Goal: Information Seeking & Learning: Learn about a topic

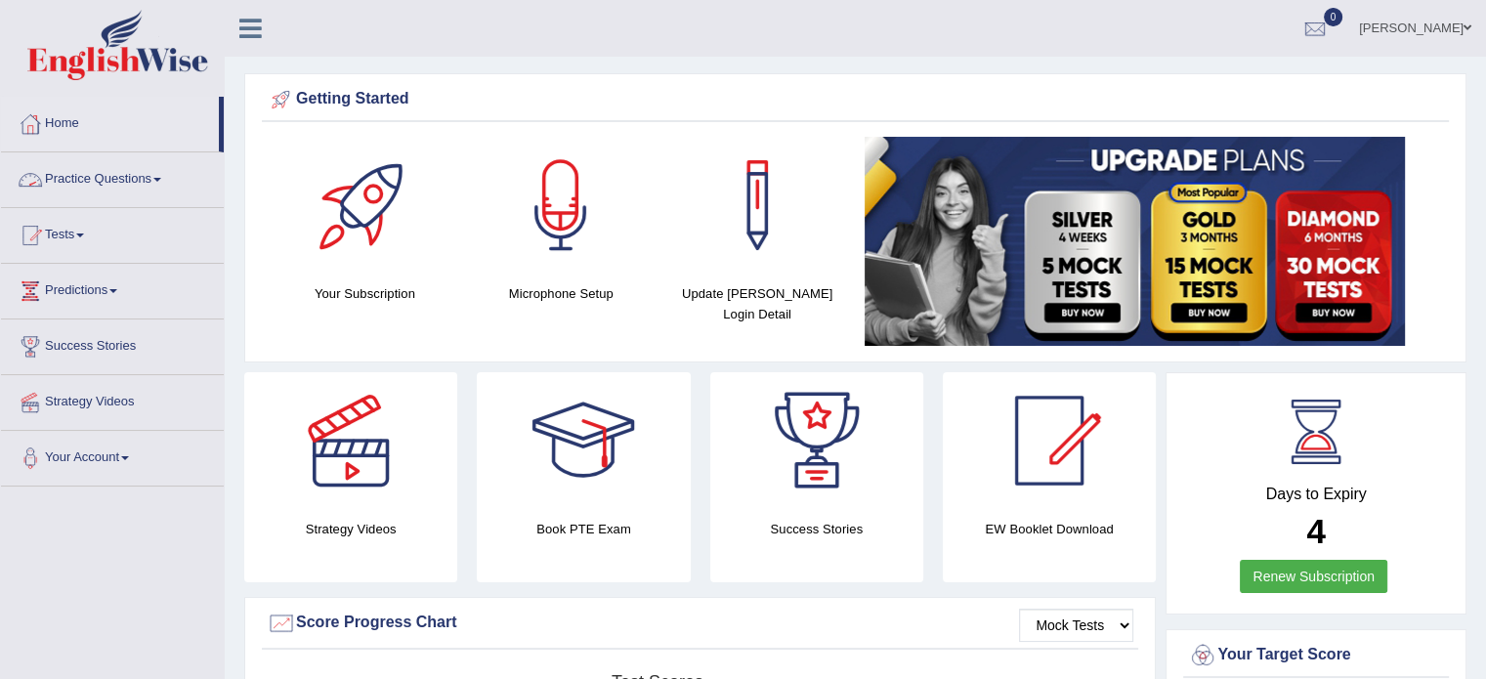
click at [161, 179] on span at bounding box center [157, 180] width 8 height 4
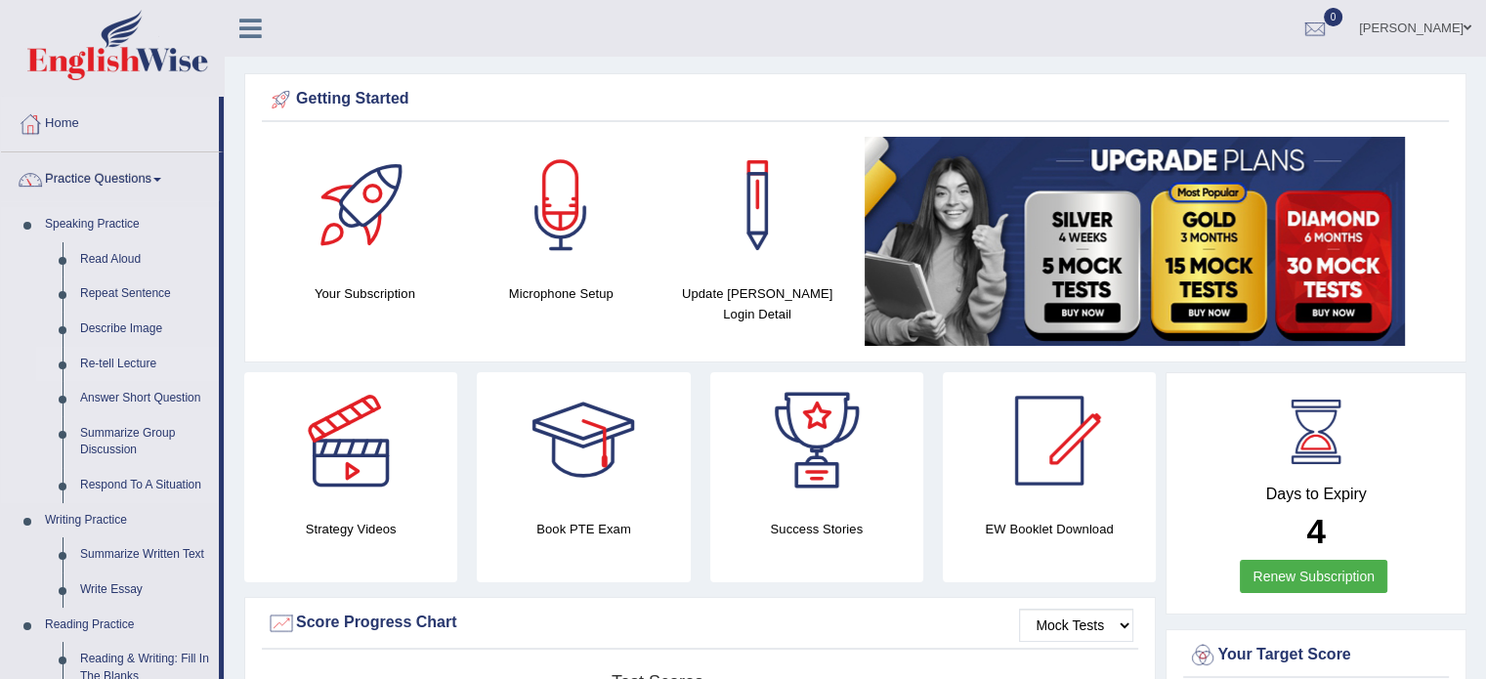
click at [139, 358] on link "Re-tell Lecture" at bounding box center [145, 364] width 148 height 35
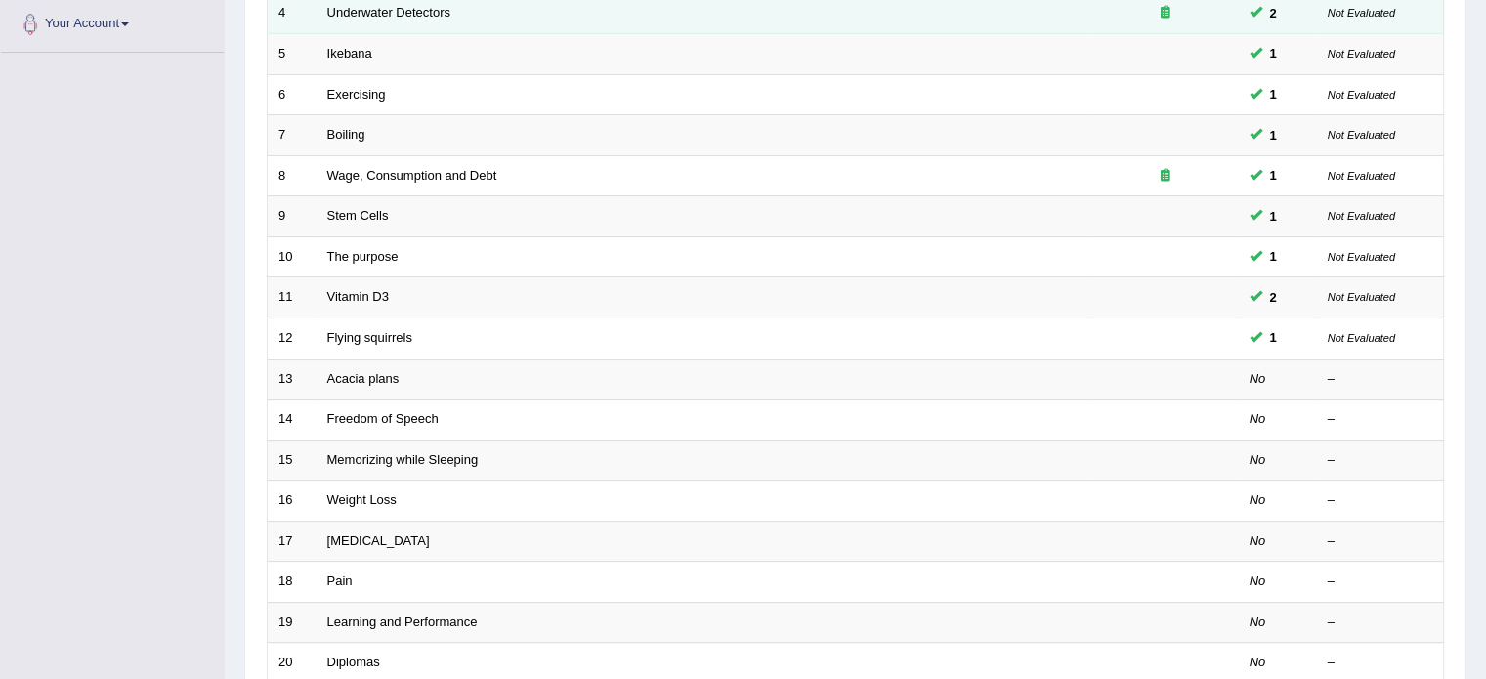
scroll to position [445, 0]
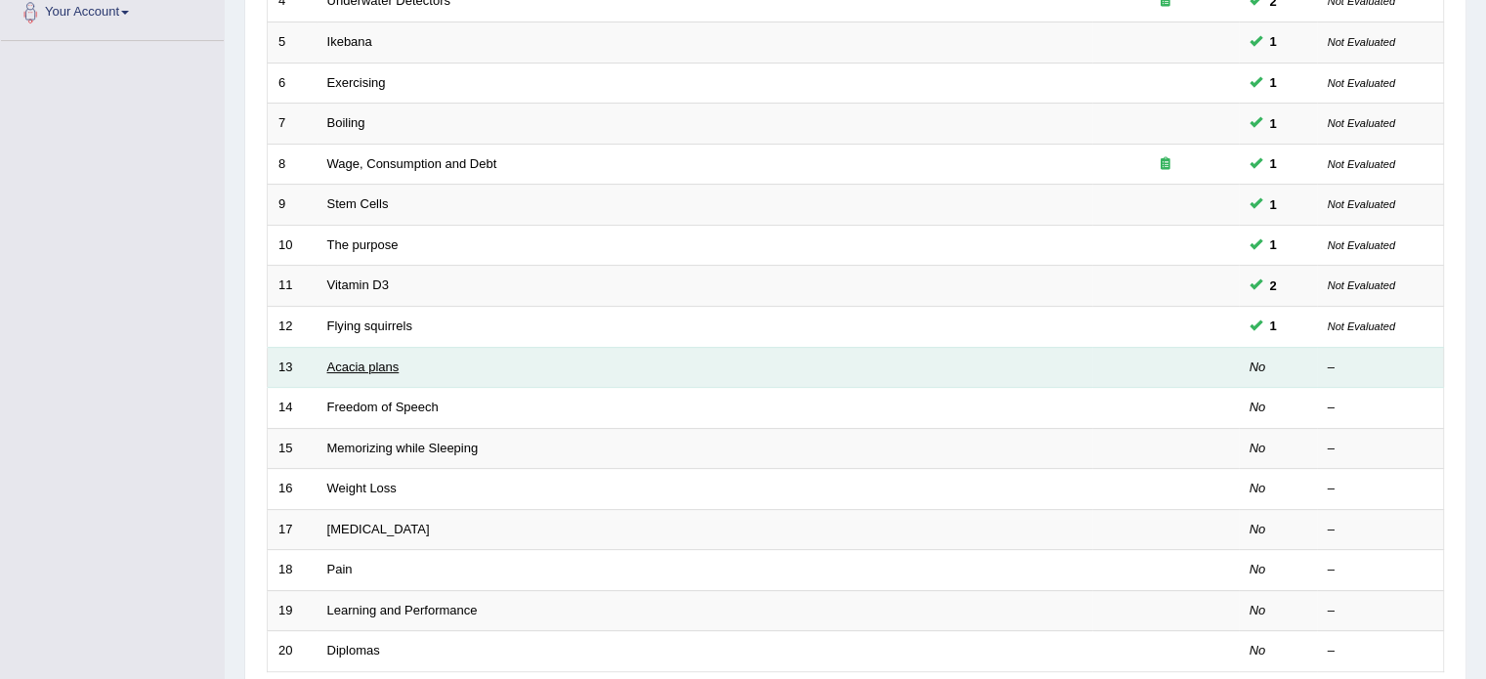
click at [364, 366] on link "Acacia plans" at bounding box center [363, 367] width 72 height 15
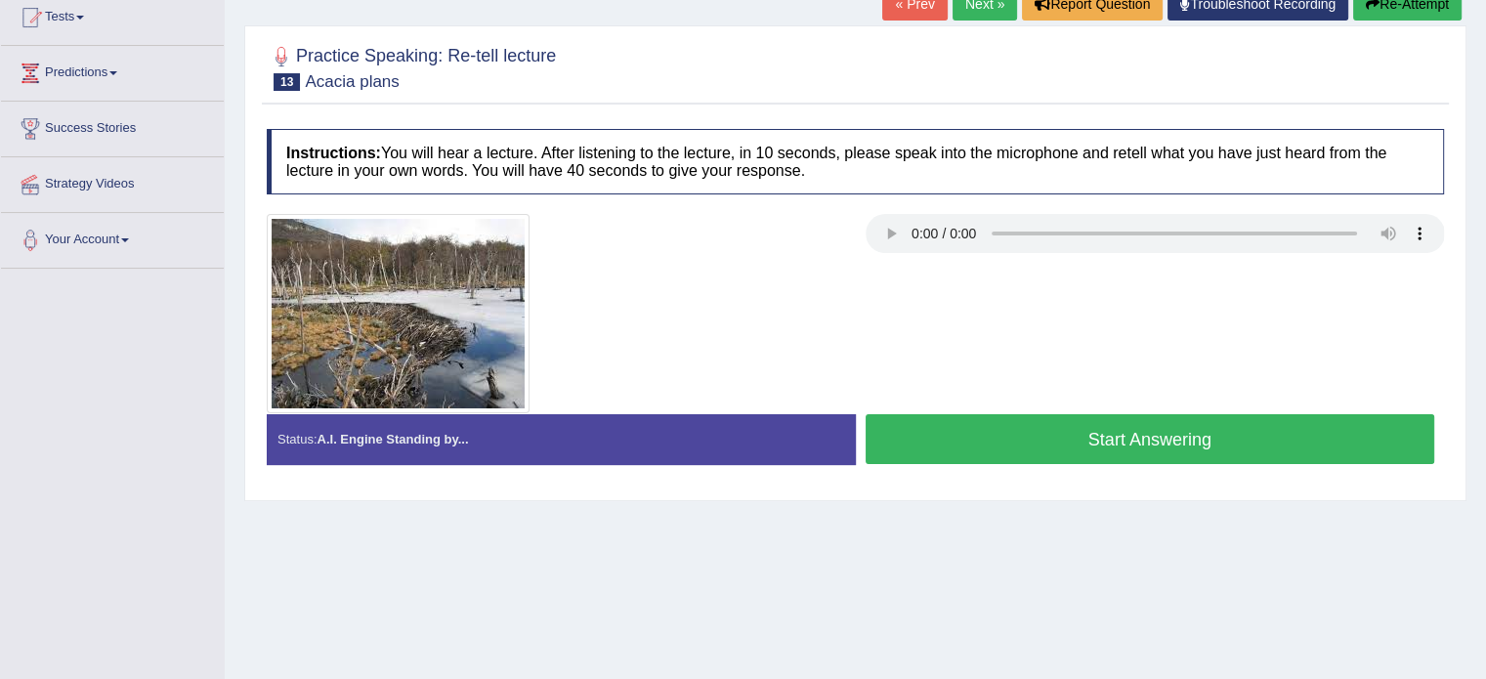
scroll to position [217, 0]
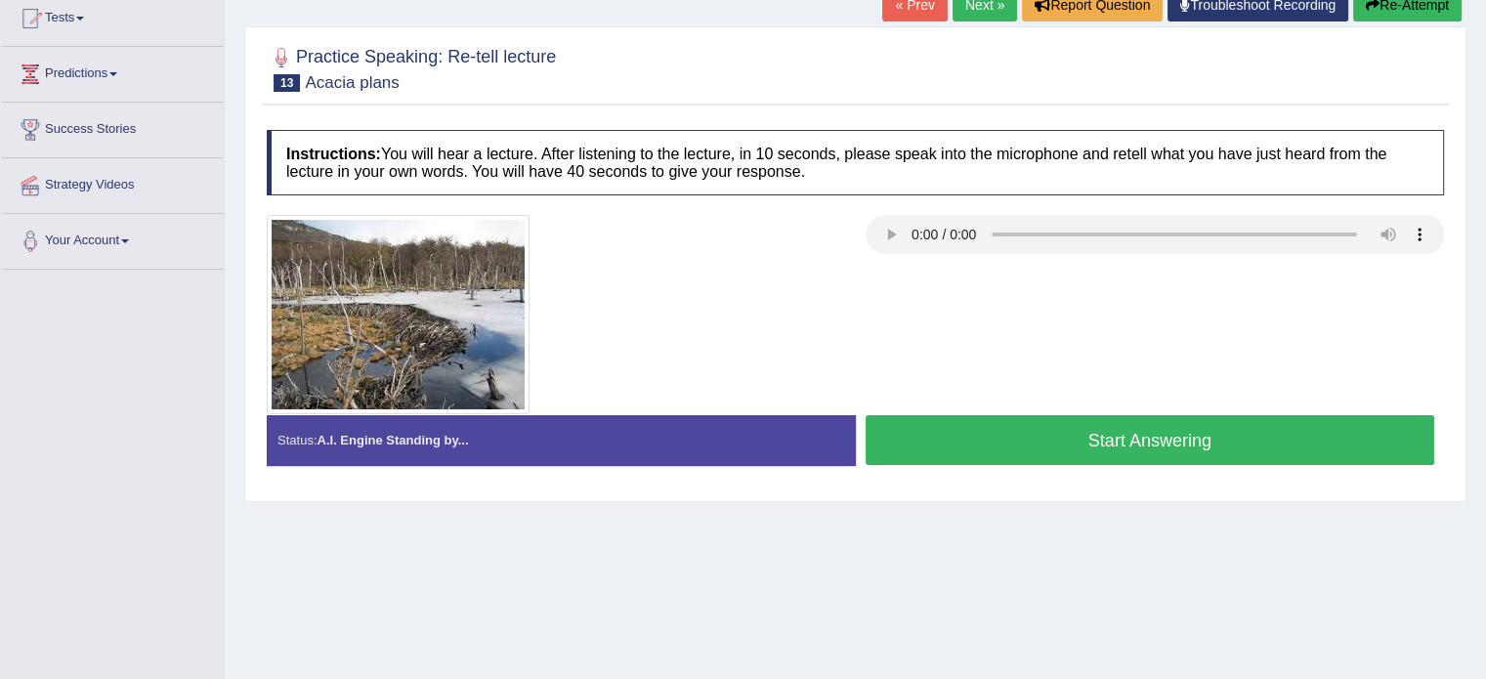
click at [1070, 452] on button "Start Answering" at bounding box center [1151, 440] width 570 height 50
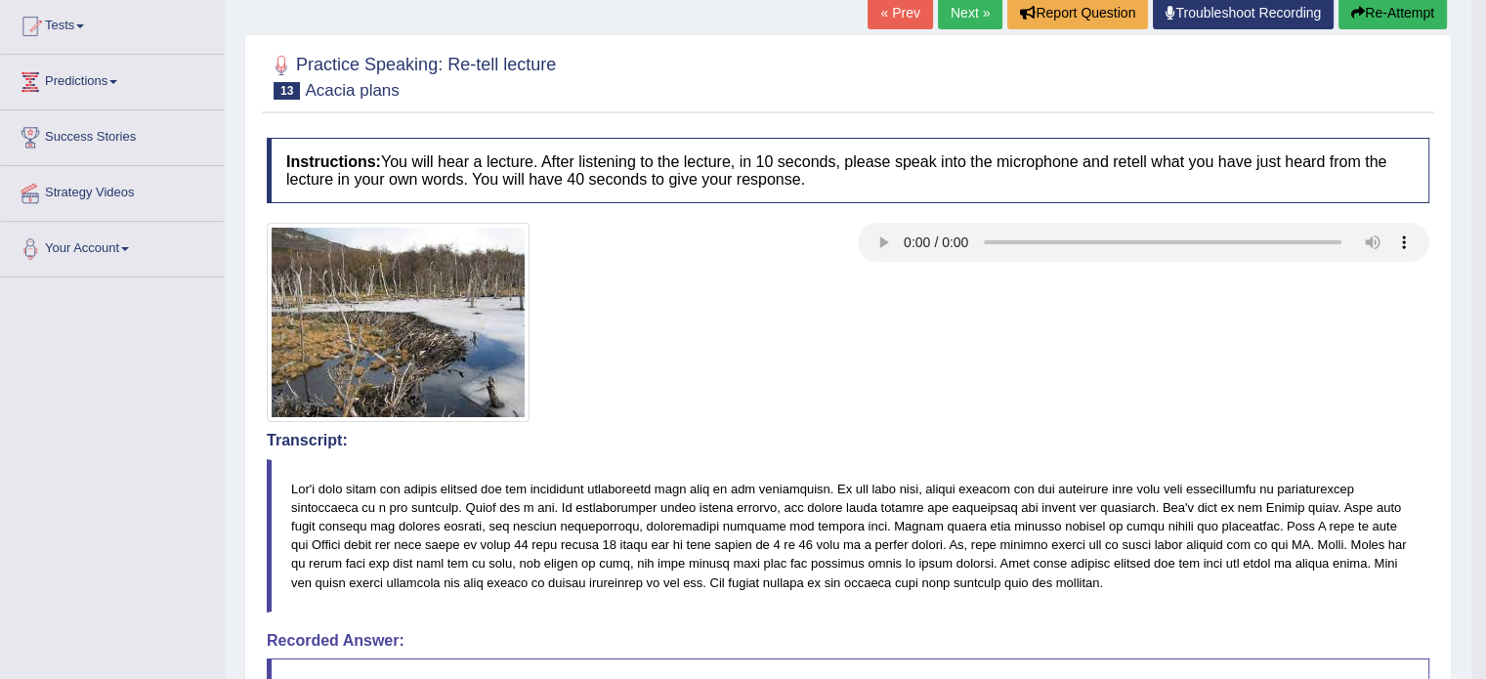
scroll to position [202, 0]
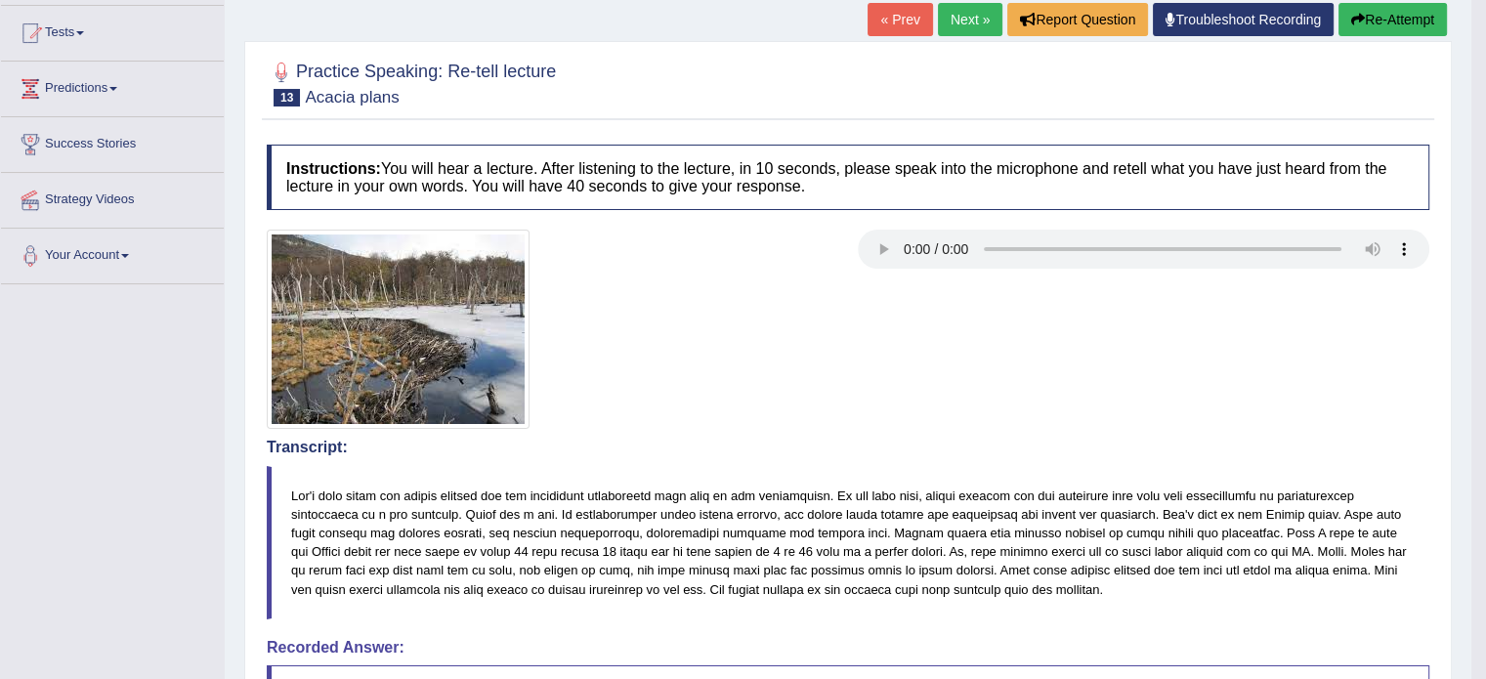
click at [960, 14] on link "Next »" at bounding box center [970, 19] width 64 height 33
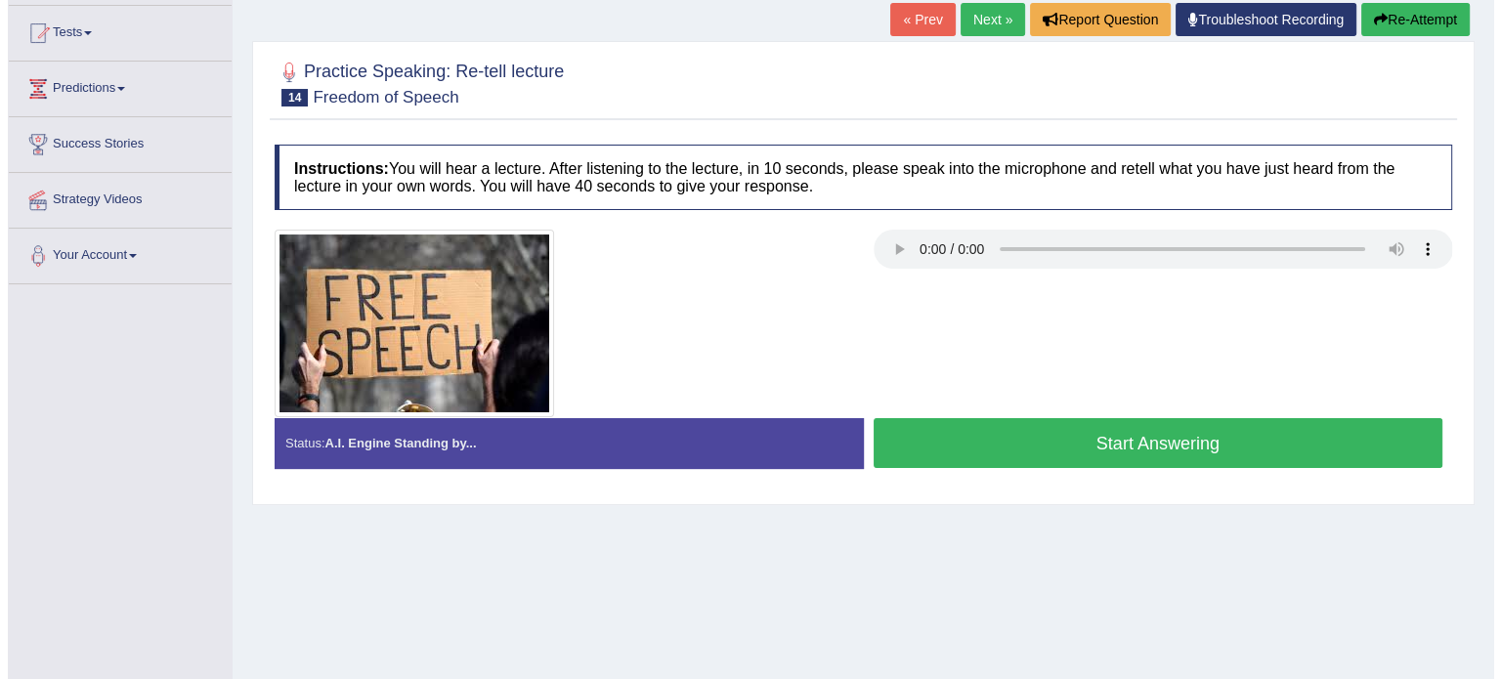
scroll to position [203, 0]
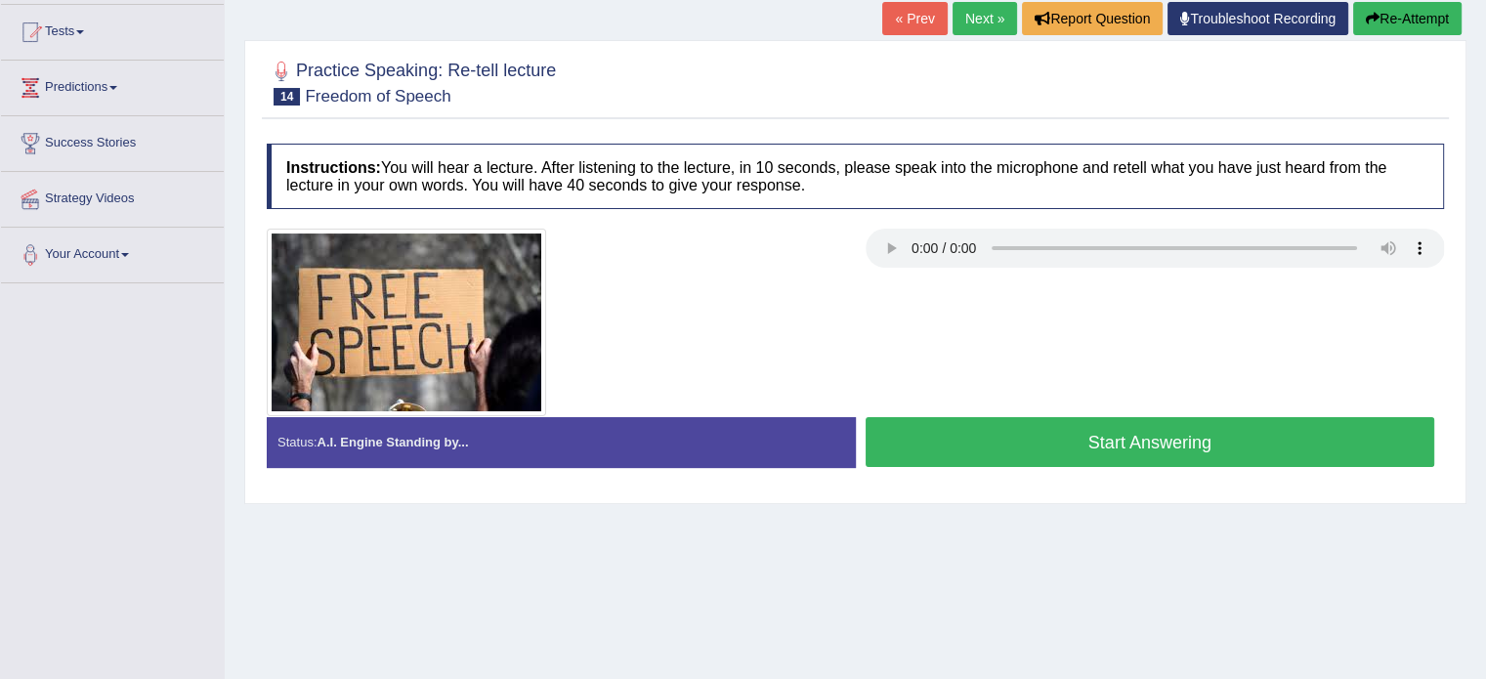
click at [1146, 436] on button "Start Answering" at bounding box center [1151, 442] width 570 height 50
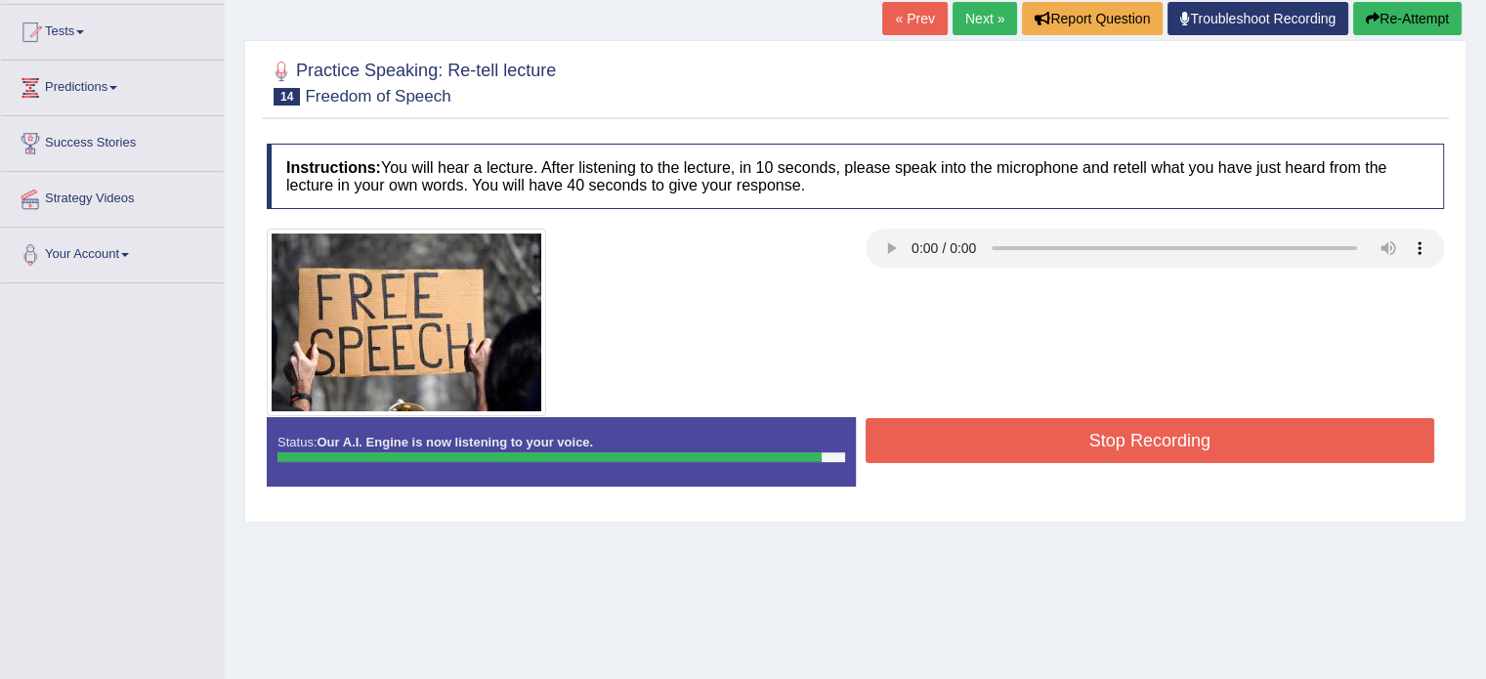
click at [1144, 440] on button "Stop Recording" at bounding box center [1151, 440] width 570 height 45
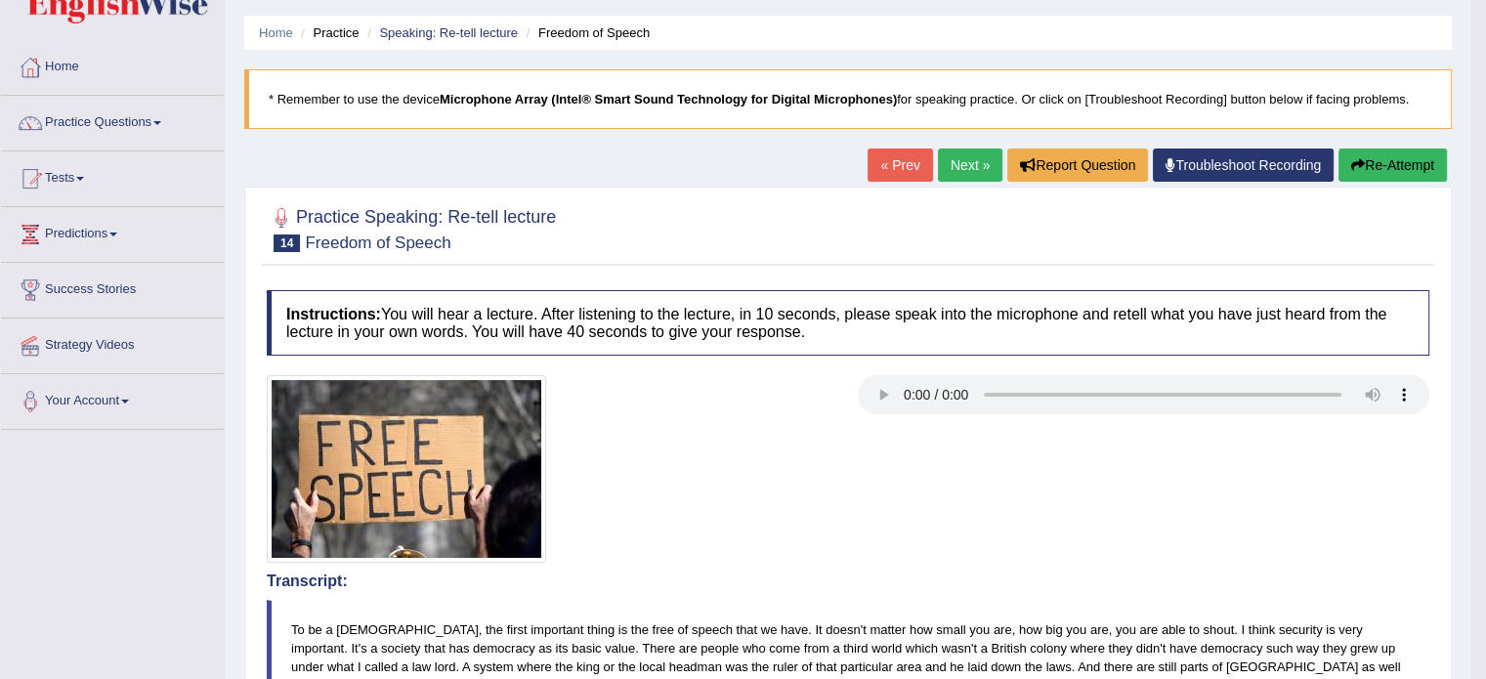
scroll to position [0, 0]
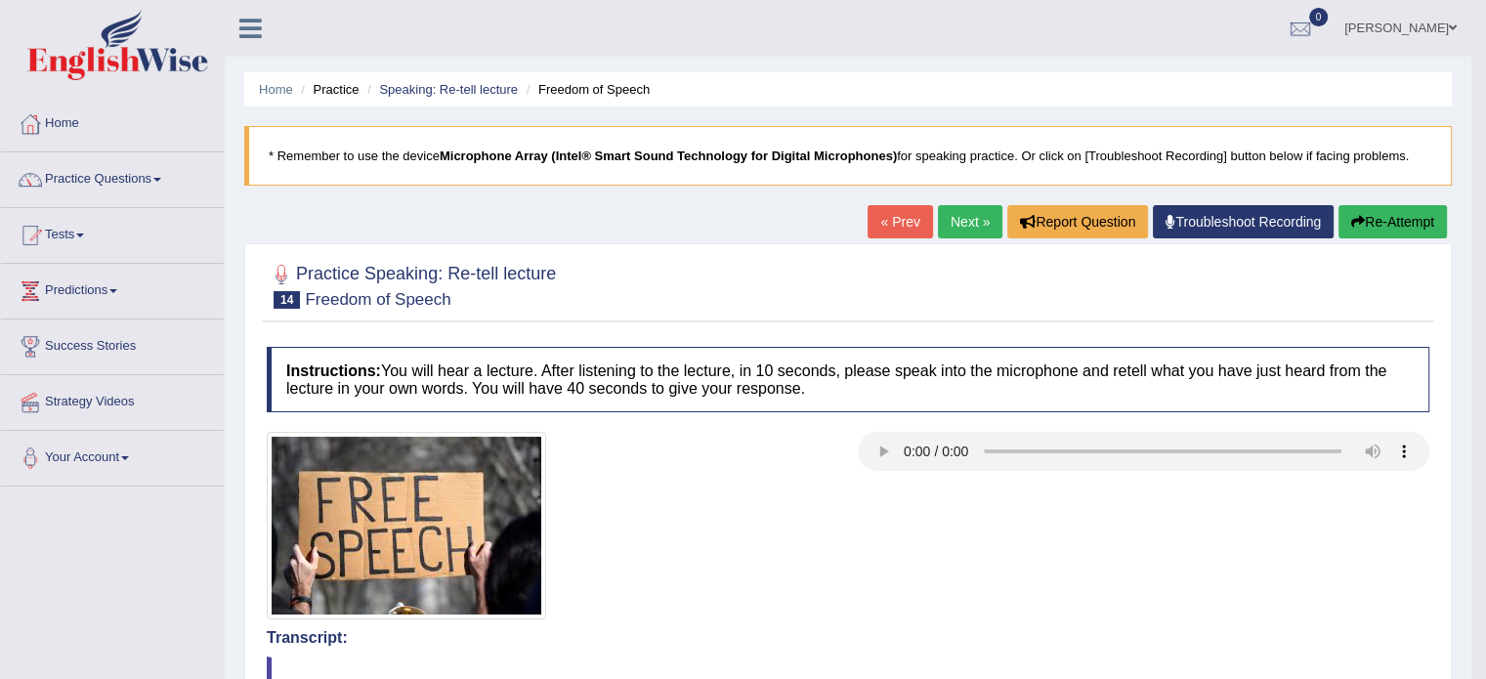
click at [938, 217] on link "Next »" at bounding box center [970, 221] width 64 height 33
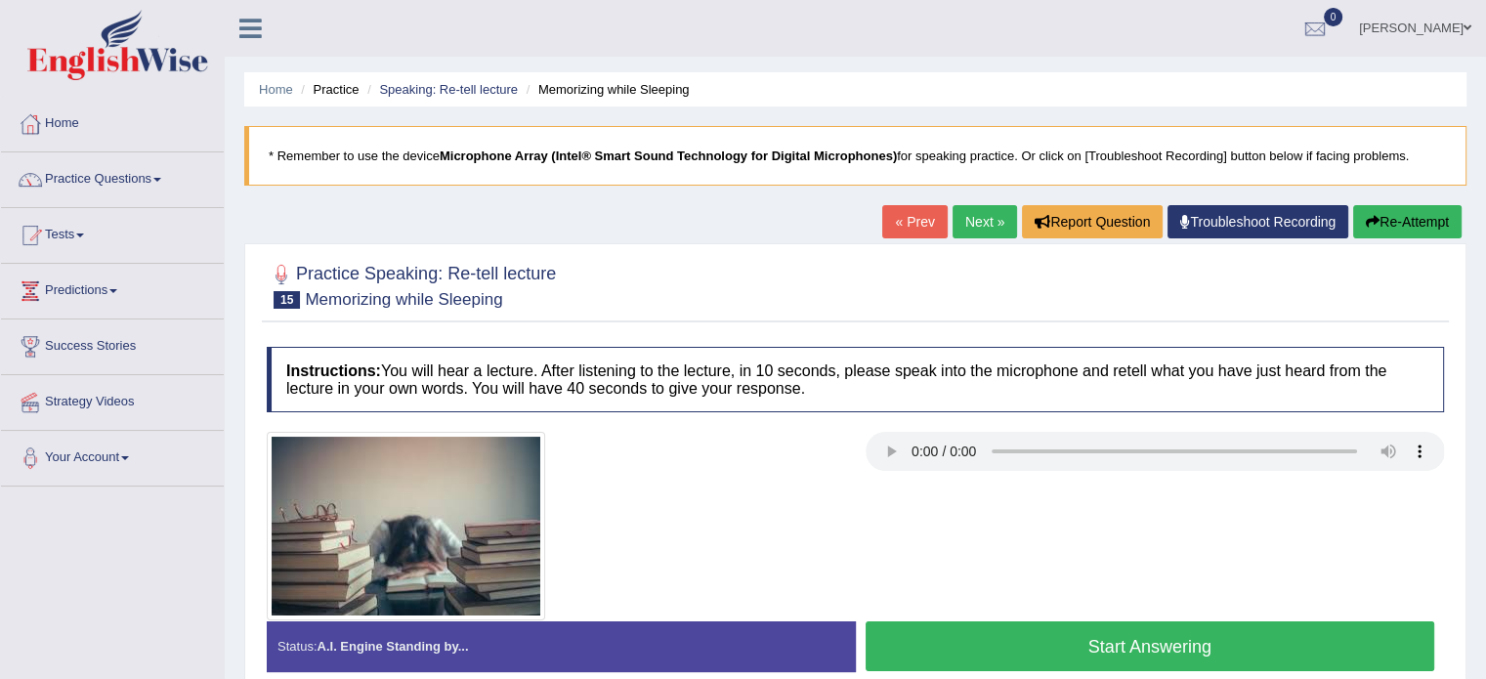
click at [1176, 637] on button "Start Answering" at bounding box center [1151, 646] width 570 height 50
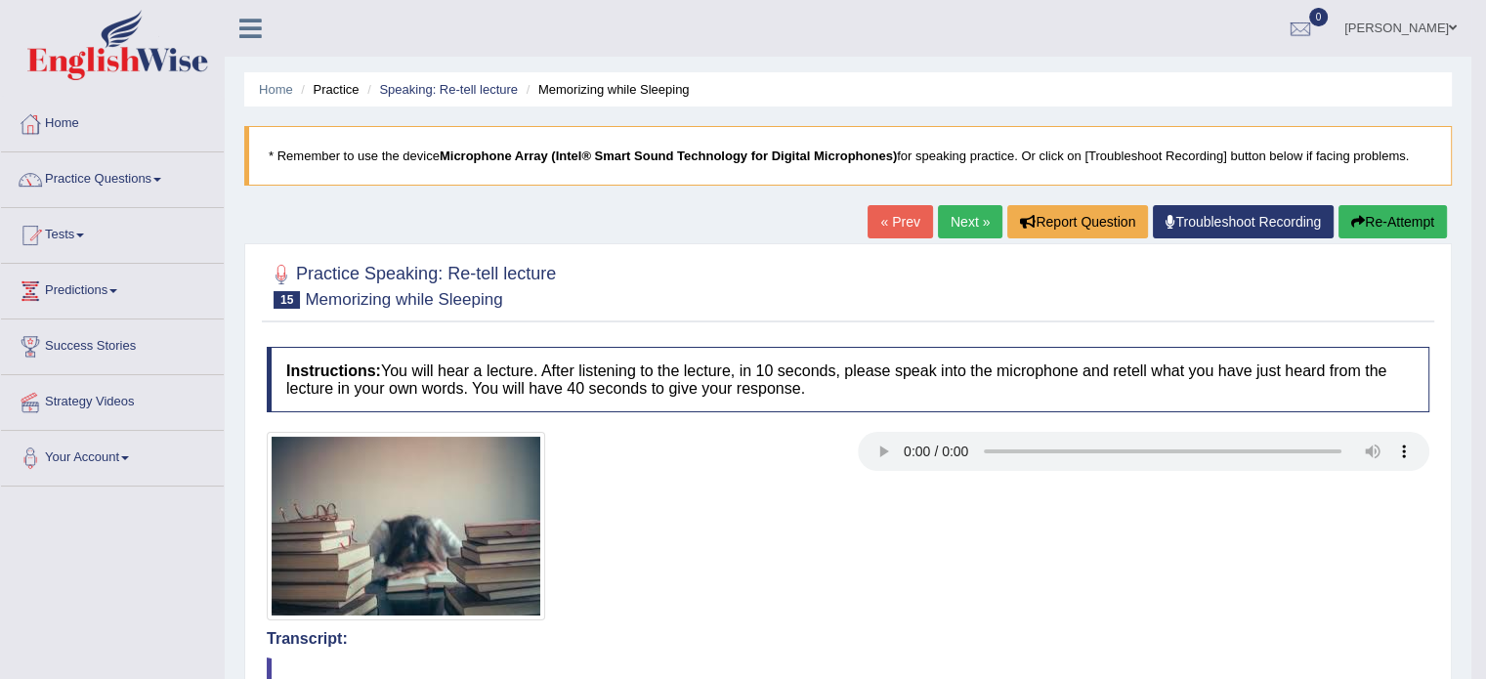
click at [963, 229] on link "Next »" at bounding box center [970, 221] width 64 height 33
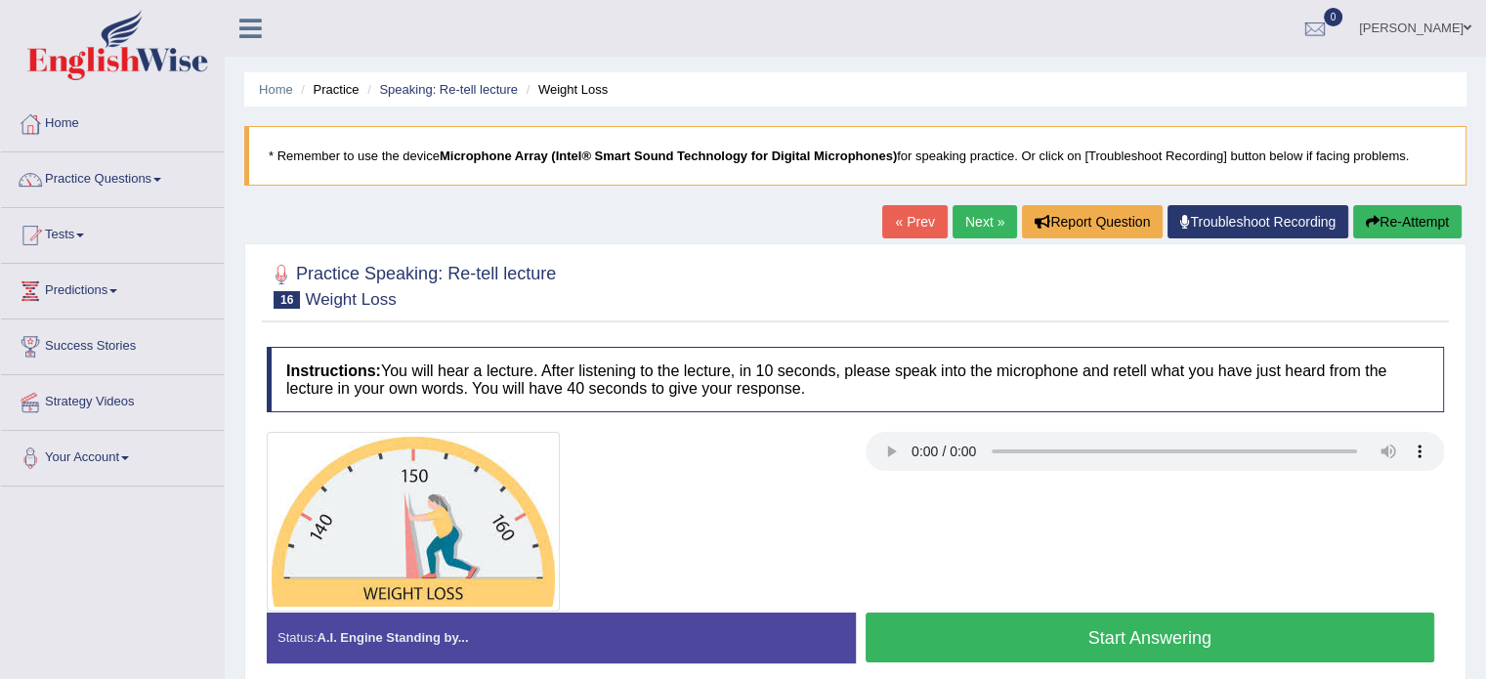
click at [1144, 634] on button "Start Answering" at bounding box center [1151, 638] width 570 height 50
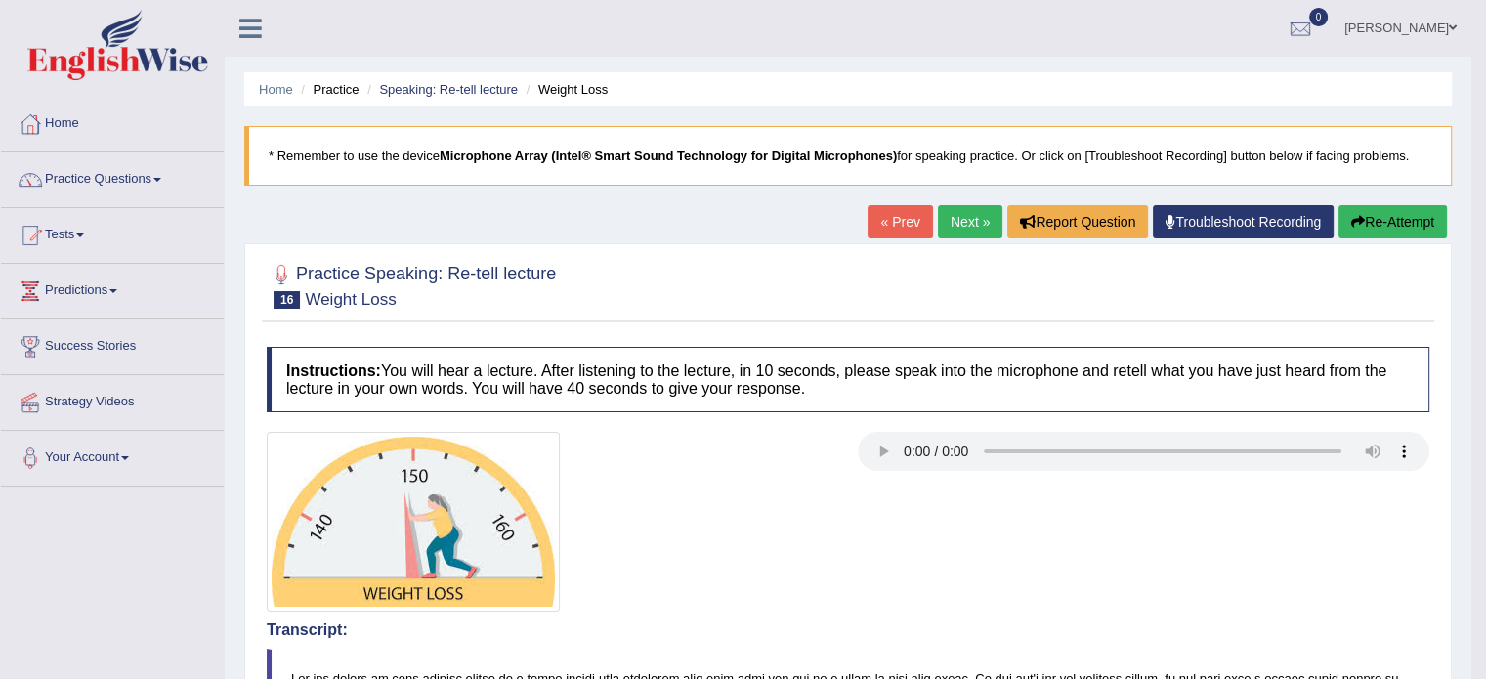
click at [963, 218] on link "Next »" at bounding box center [970, 221] width 64 height 33
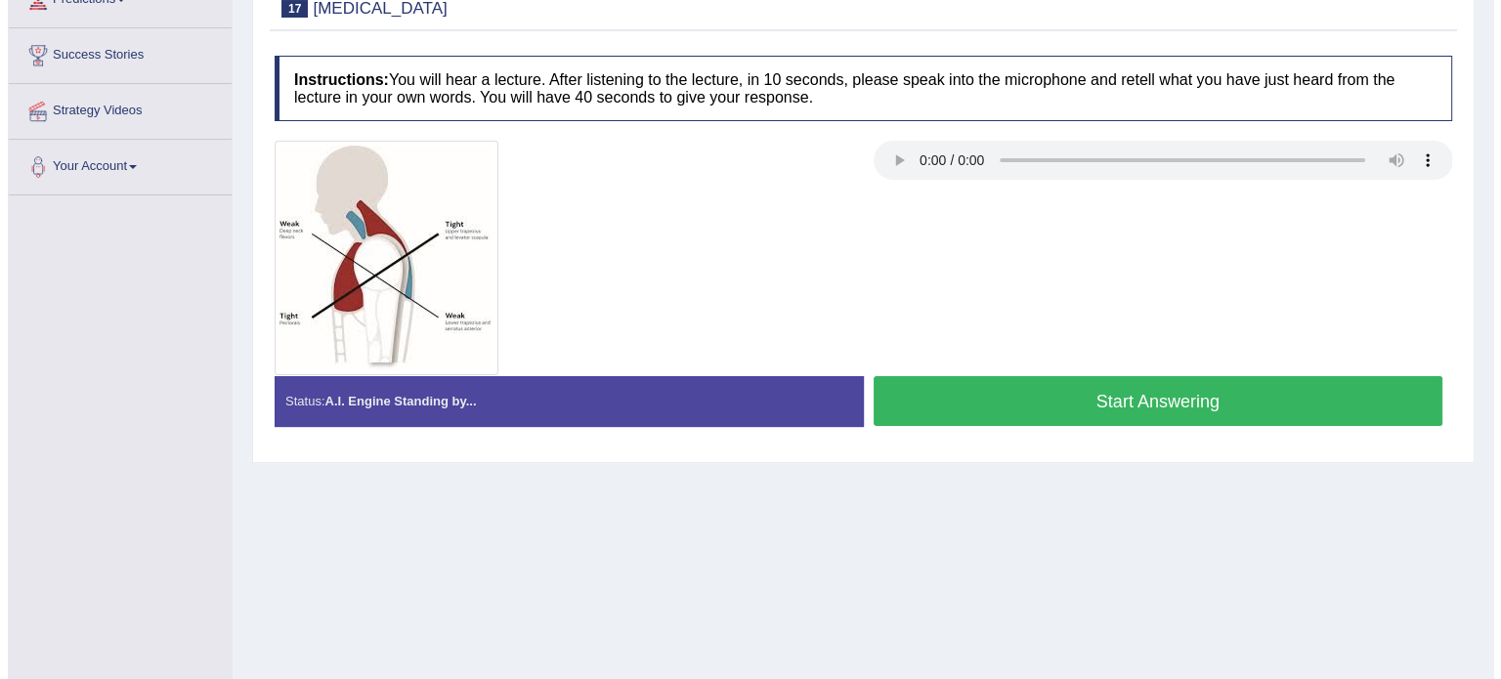
scroll to position [297, 0]
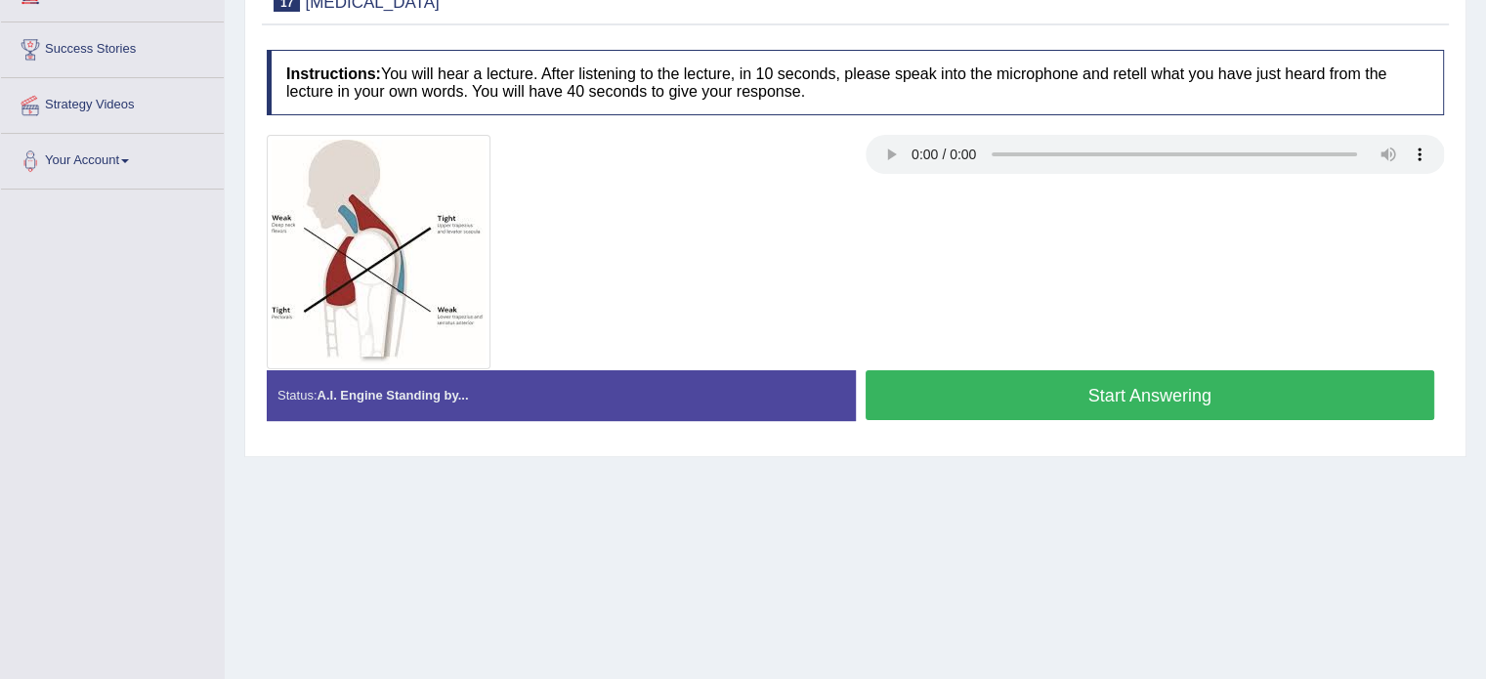
click at [1278, 181] on div at bounding box center [855, 252] width 1197 height 234
click at [1133, 396] on button "Start Answering" at bounding box center [1151, 395] width 570 height 50
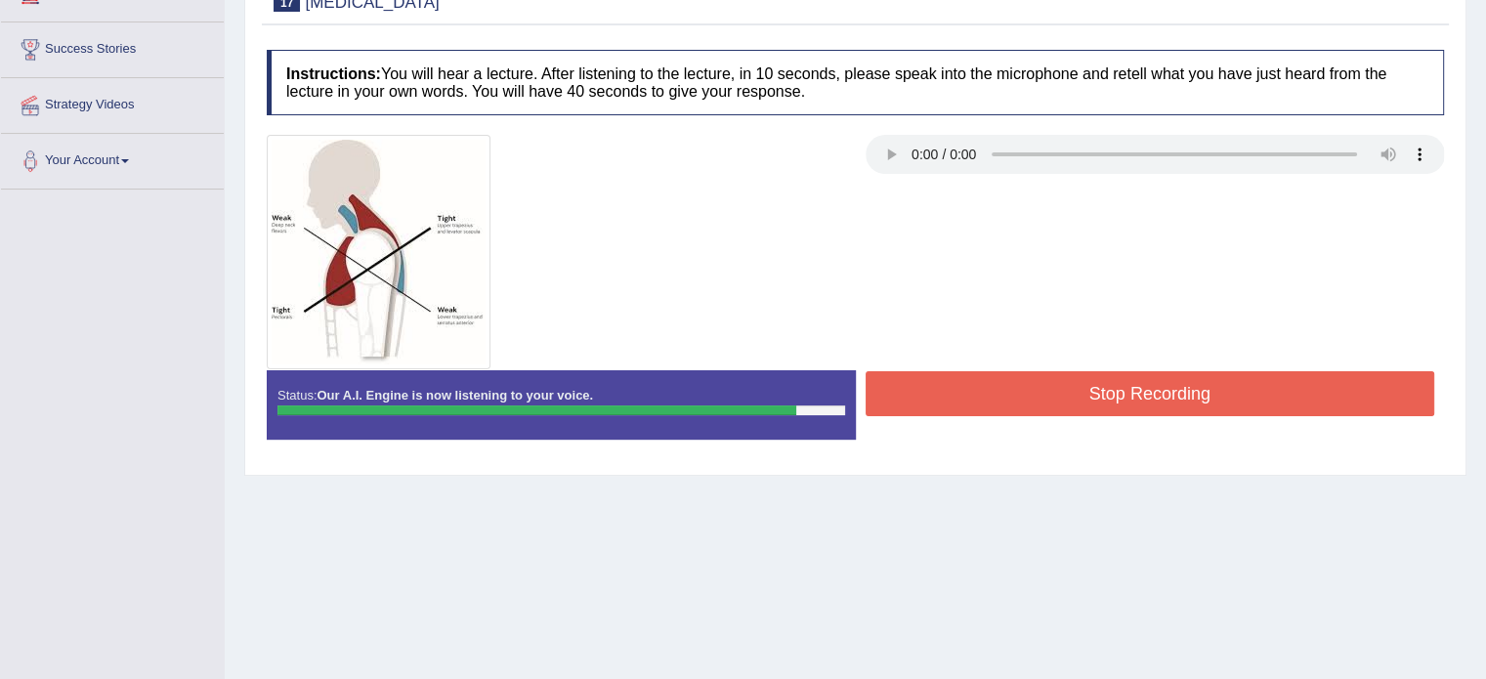
click at [1133, 396] on button "Stop Recording" at bounding box center [1151, 393] width 570 height 45
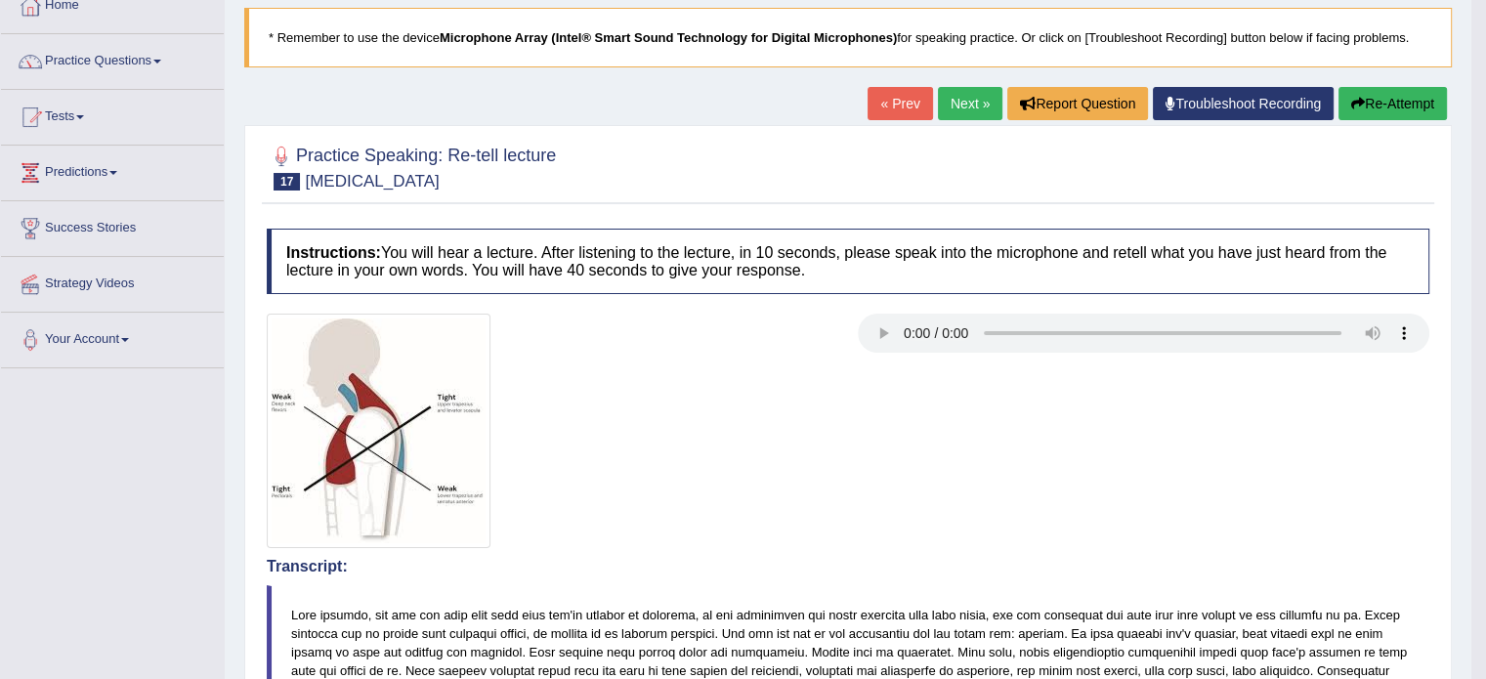
scroll to position [0, 0]
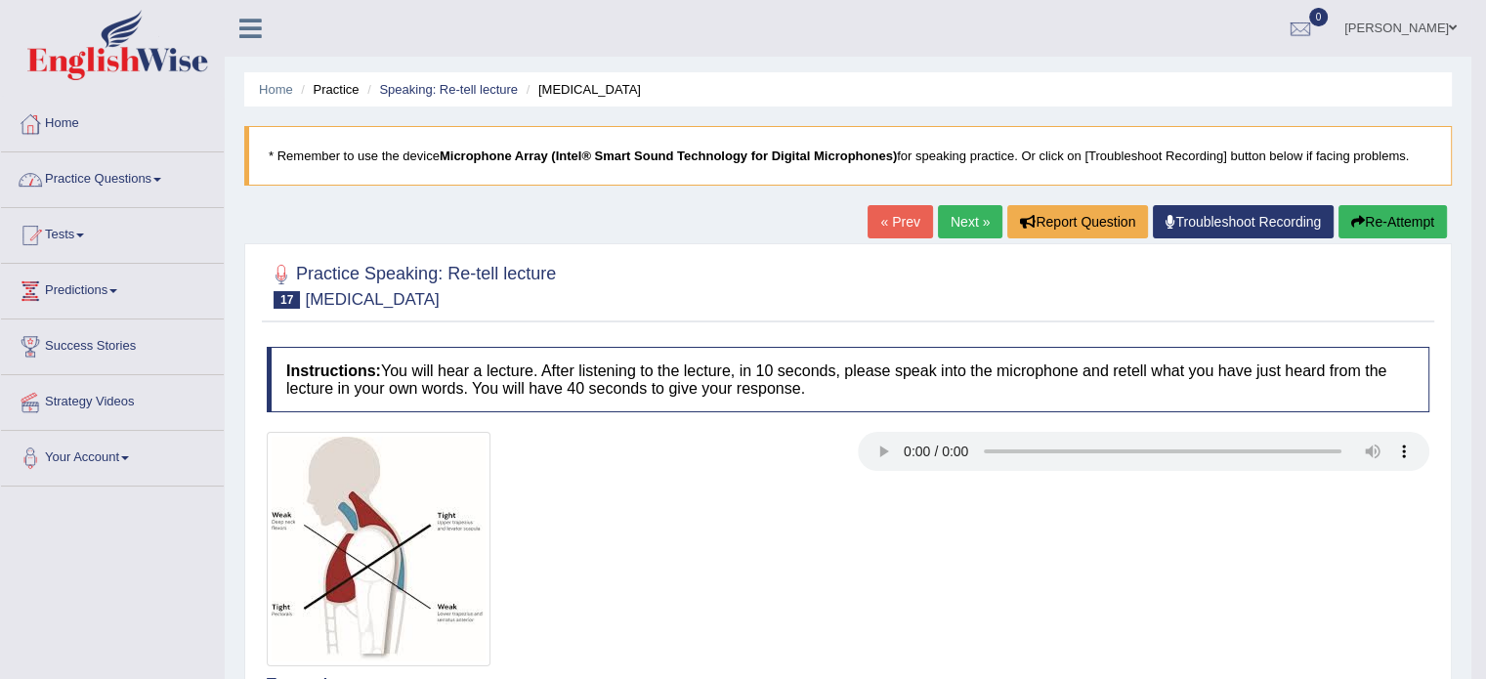
click at [161, 178] on span at bounding box center [157, 180] width 8 height 4
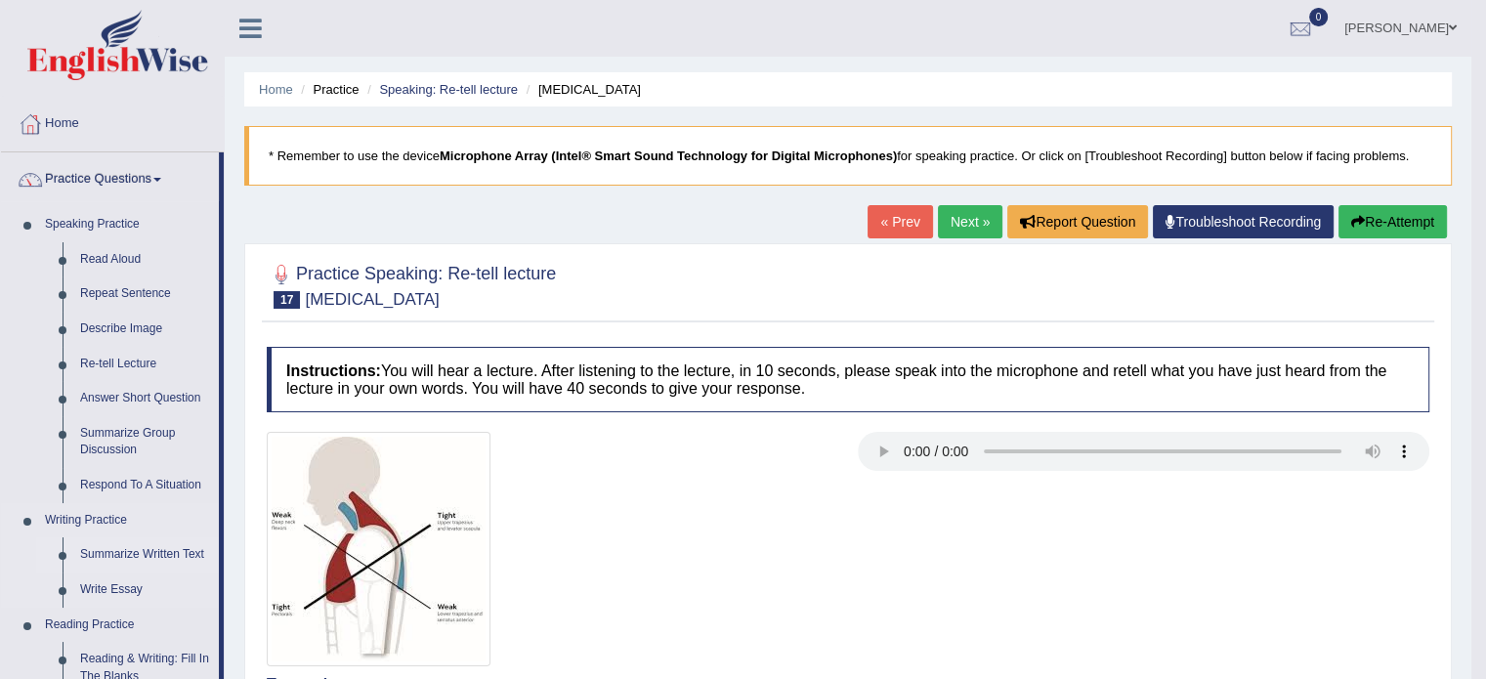
click at [155, 549] on link "Summarize Written Text" at bounding box center [145, 554] width 148 height 35
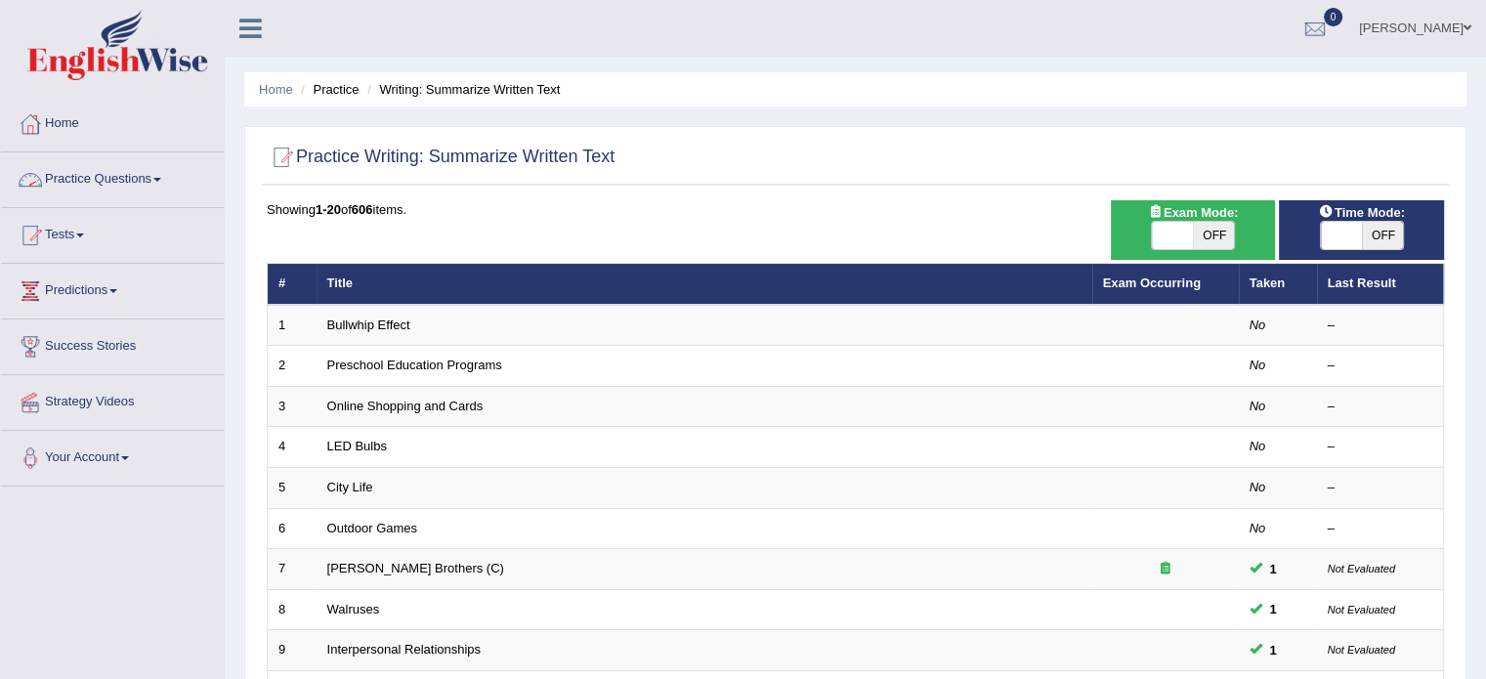
click at [156, 183] on link "Practice Questions" at bounding box center [112, 176] width 223 height 49
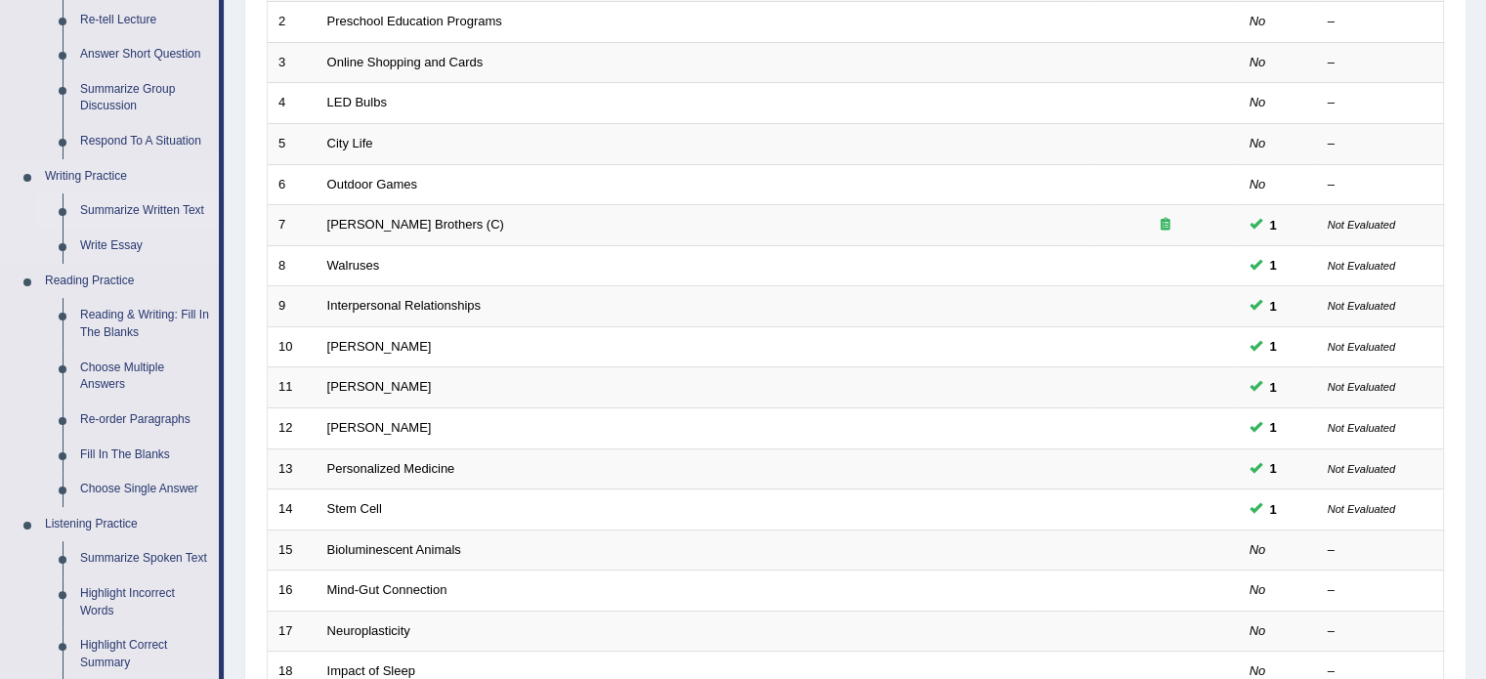
scroll to position [381, 0]
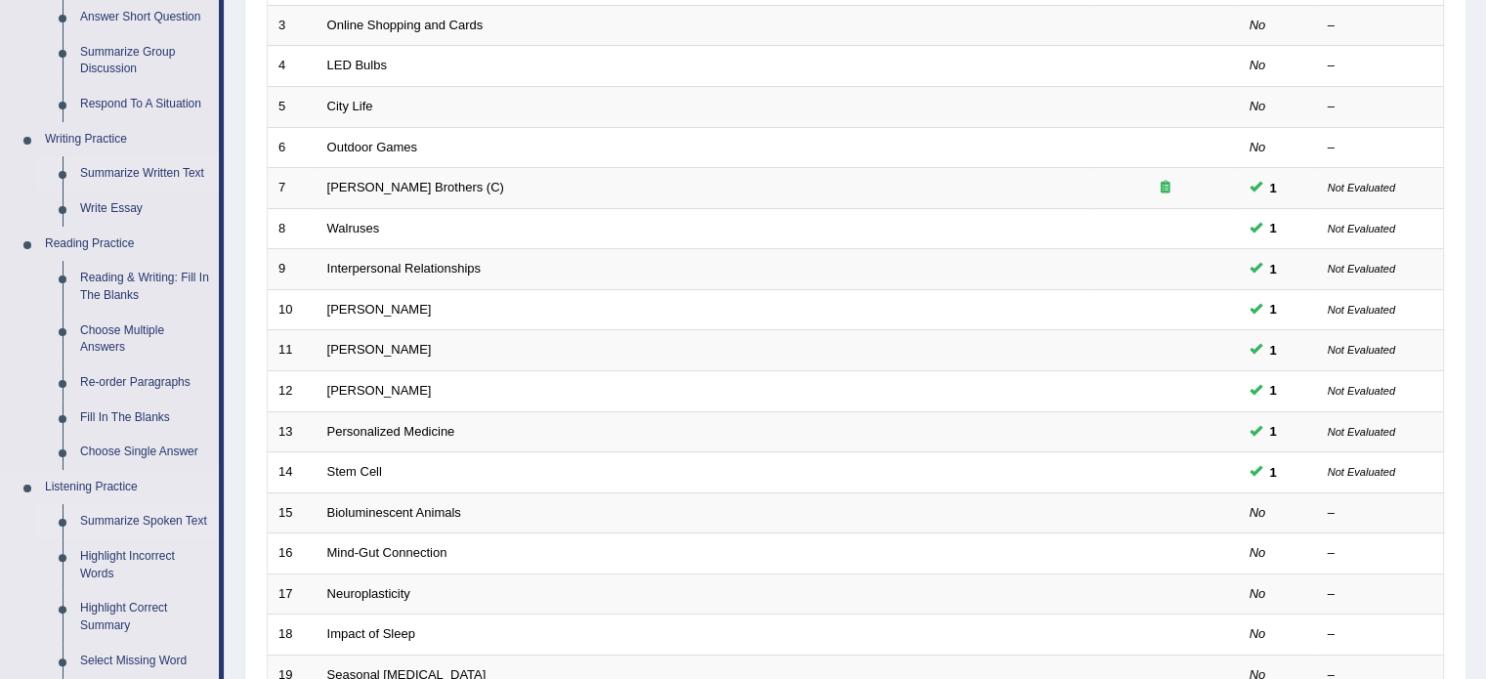
click at [122, 525] on link "Summarize Spoken Text" at bounding box center [145, 521] width 148 height 35
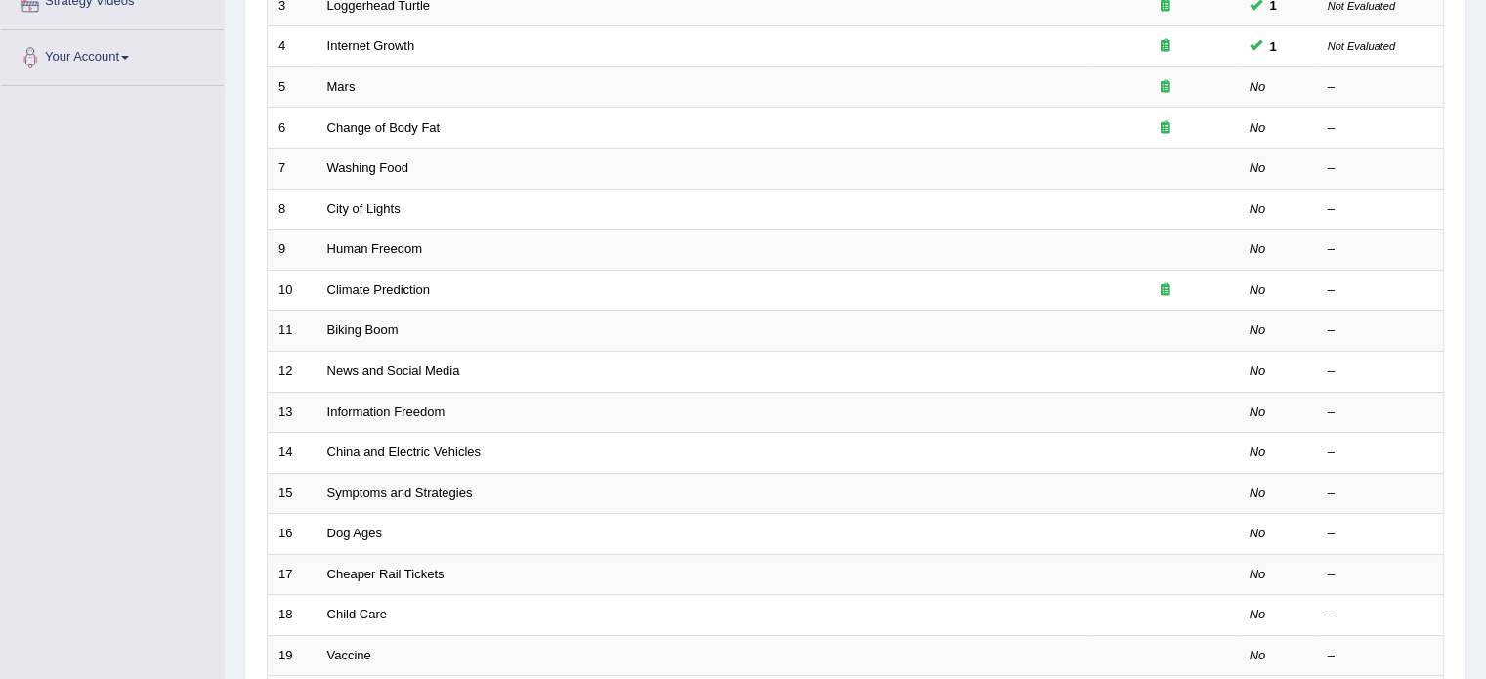
scroll to position [402, 0]
